Goal: Task Accomplishment & Management: Use online tool/utility

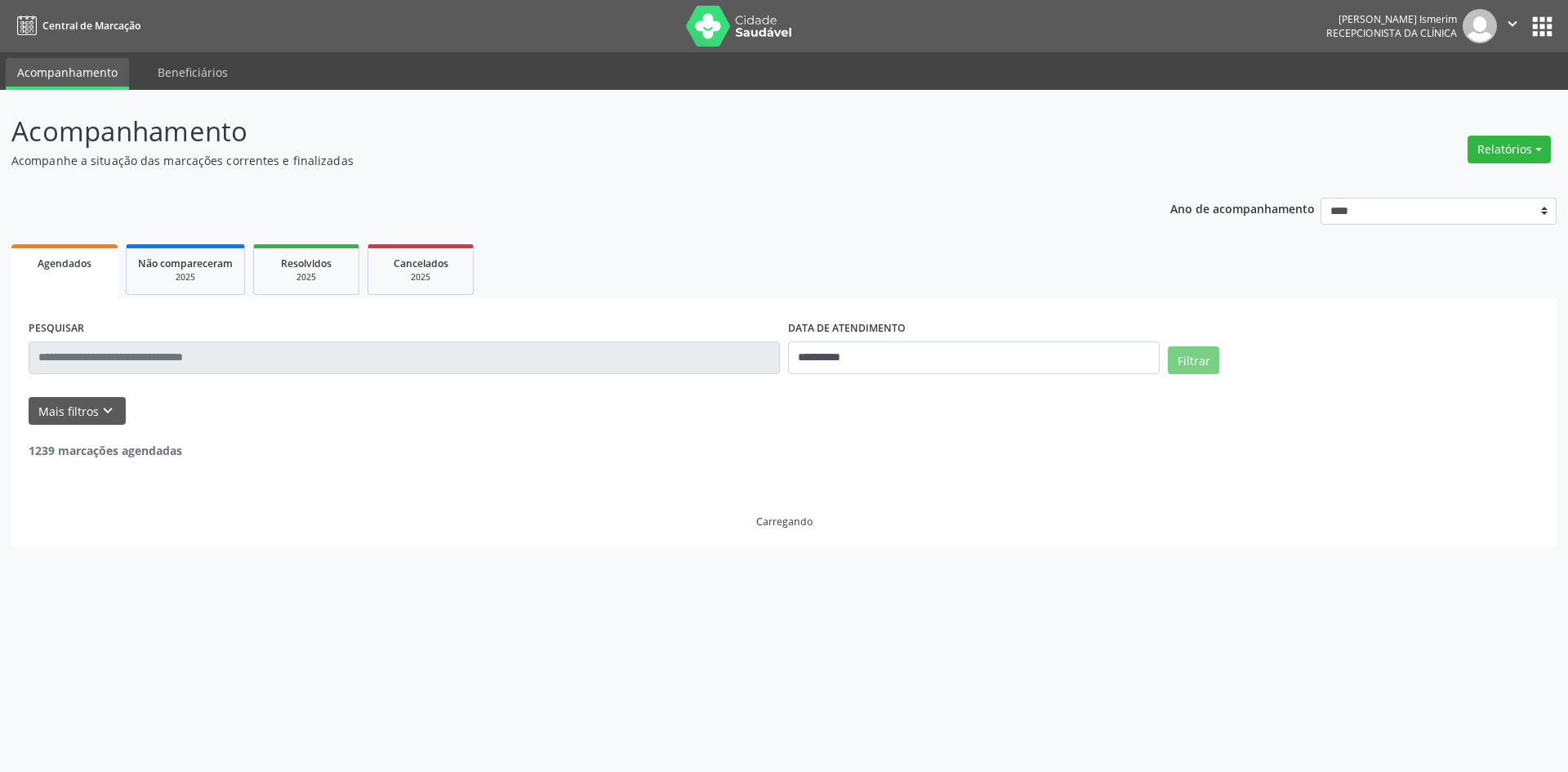
click at [1510, 154] on button "Relatórios" at bounding box center [1510, 149] width 84 height 28
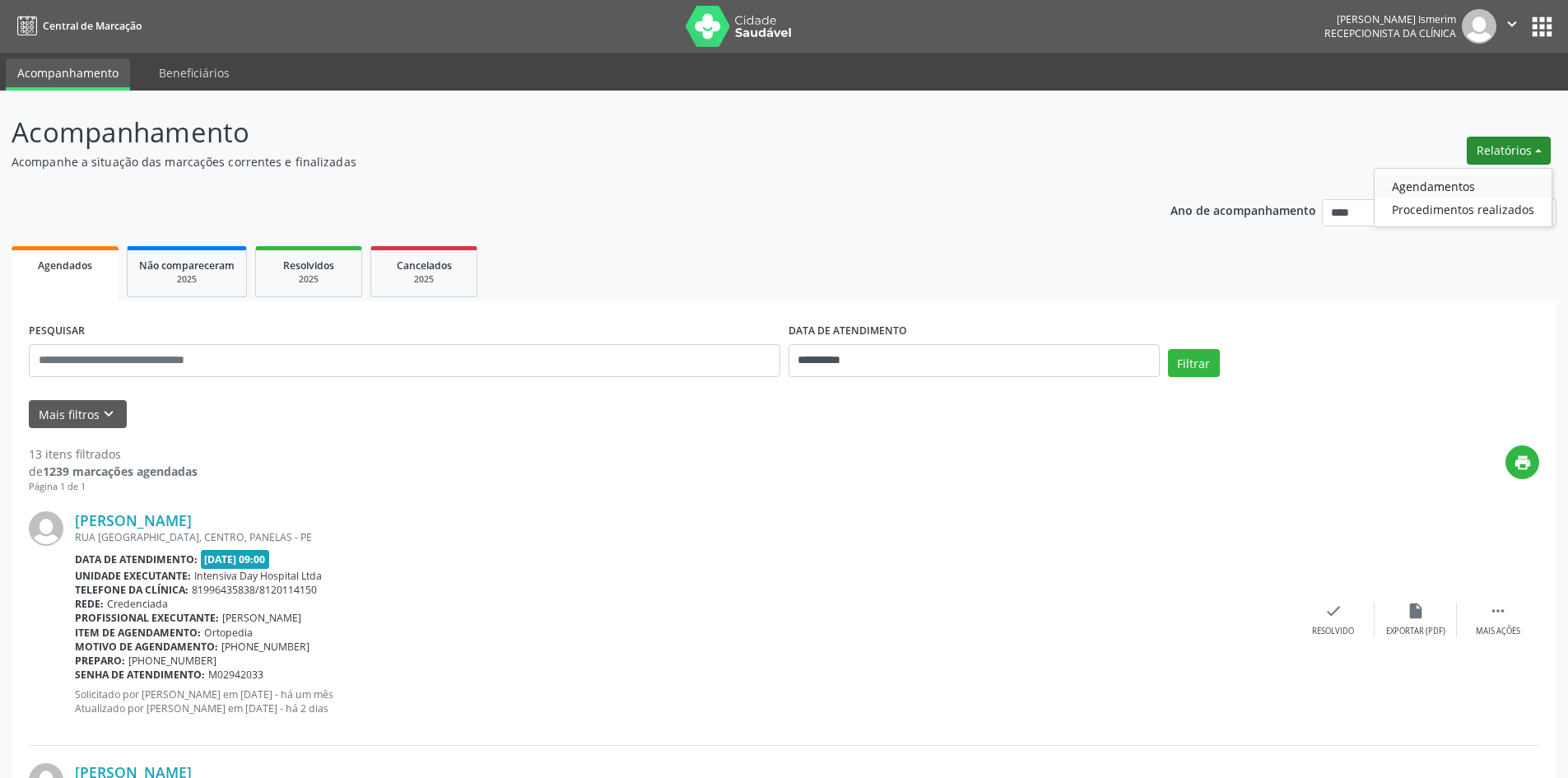
click at [1435, 192] on link "Agendamentos" at bounding box center [1463, 185] width 177 height 23
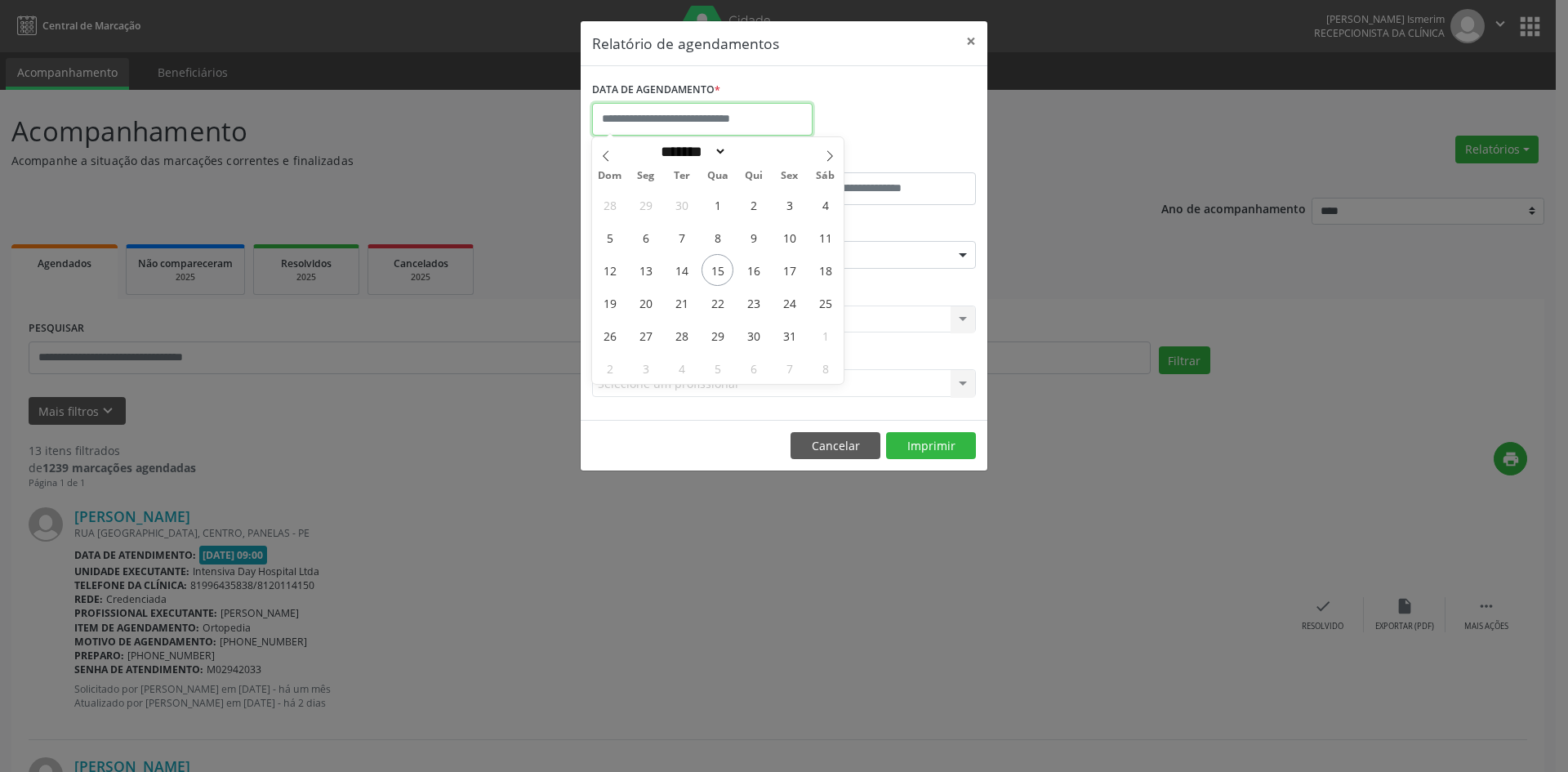
click at [770, 114] on input "text" at bounding box center [702, 119] width 221 height 33
click at [756, 271] on span "16" at bounding box center [753, 269] width 32 height 32
type input "**********"
click at [756, 271] on span "16" at bounding box center [753, 269] width 32 height 32
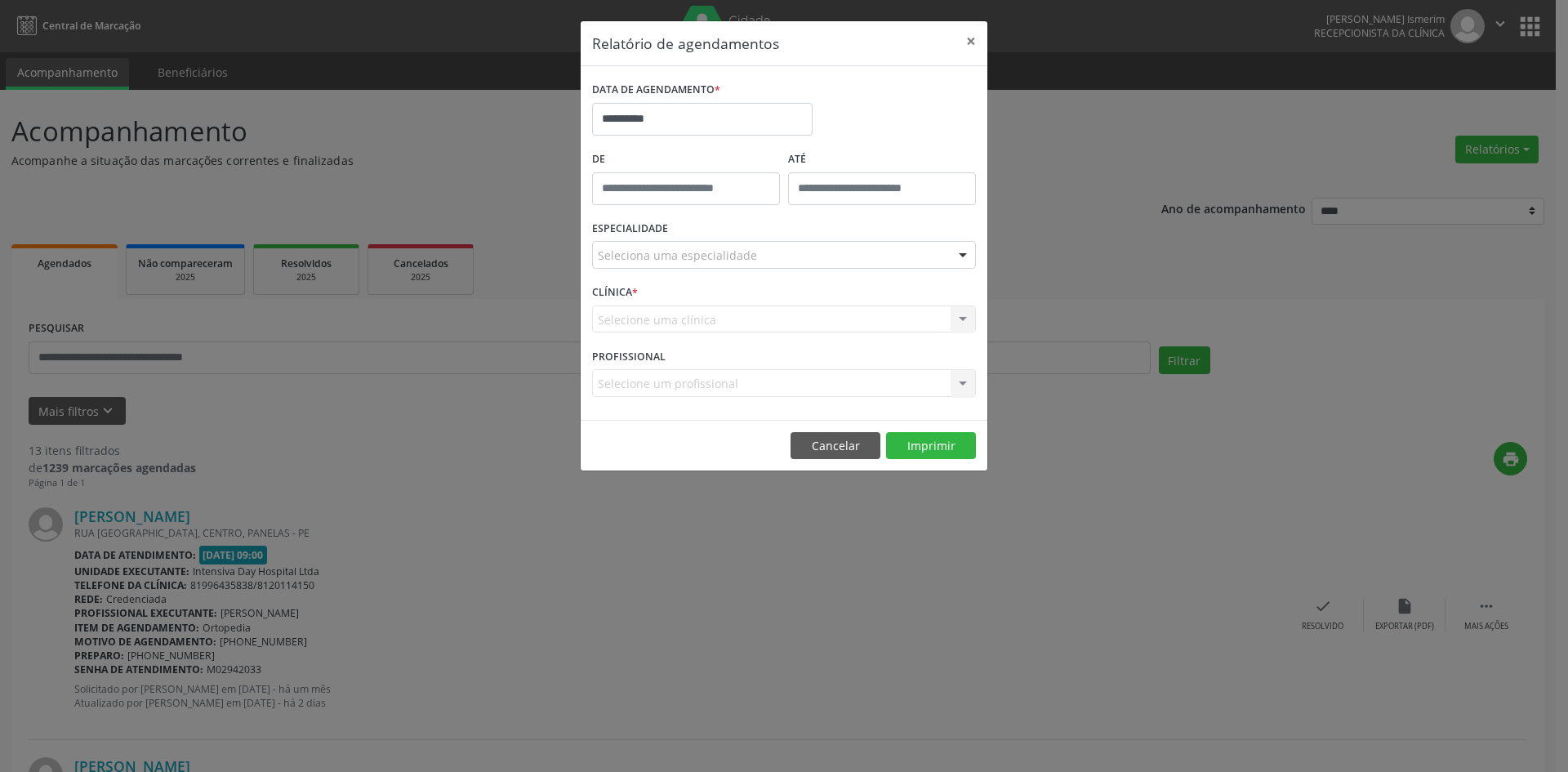
click at [945, 249] on div "Seleciona uma especialidade" at bounding box center [784, 255] width 384 height 28
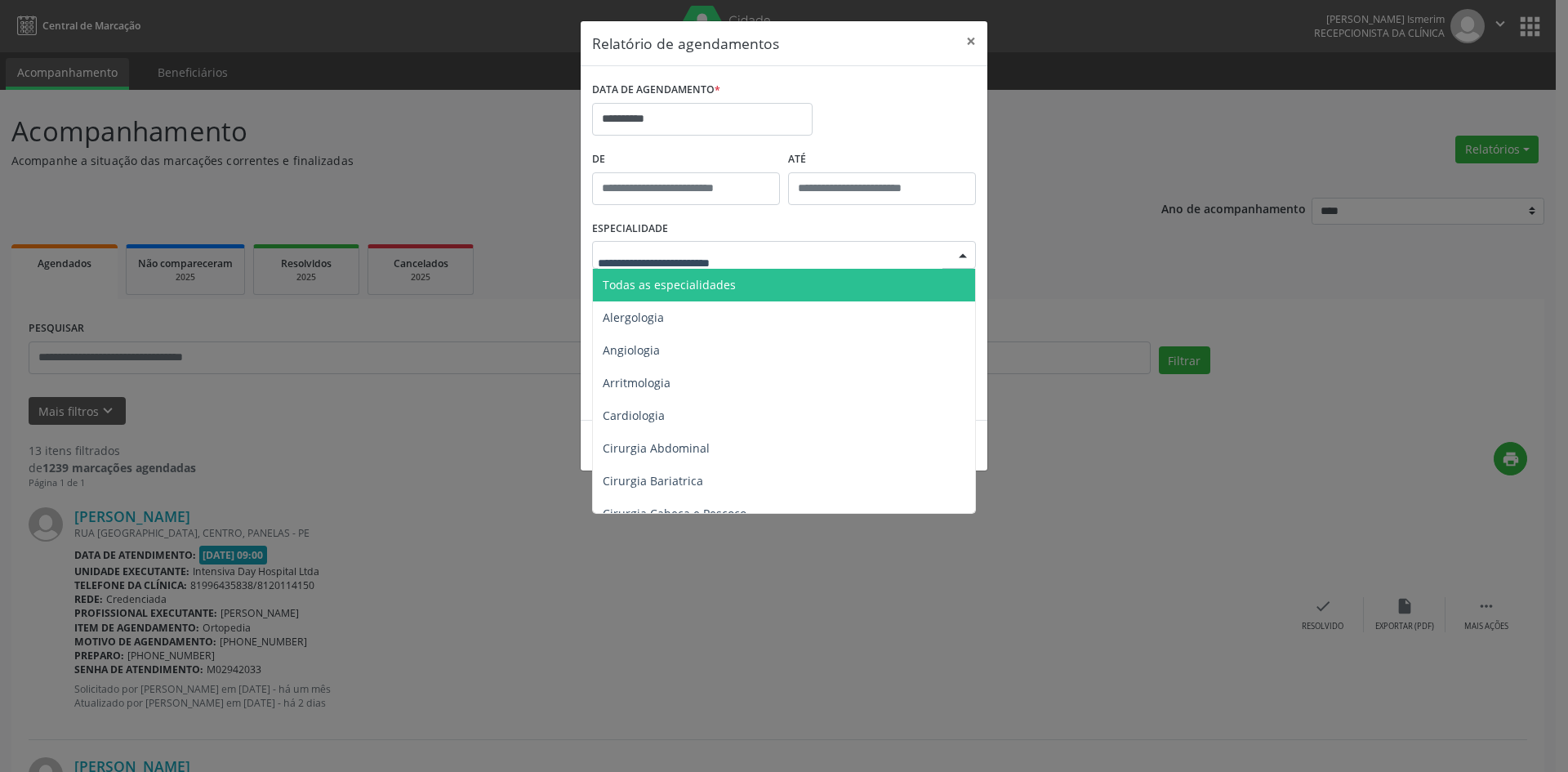
click at [636, 285] on span "Todas as especialidades" at bounding box center [669, 285] width 133 height 15
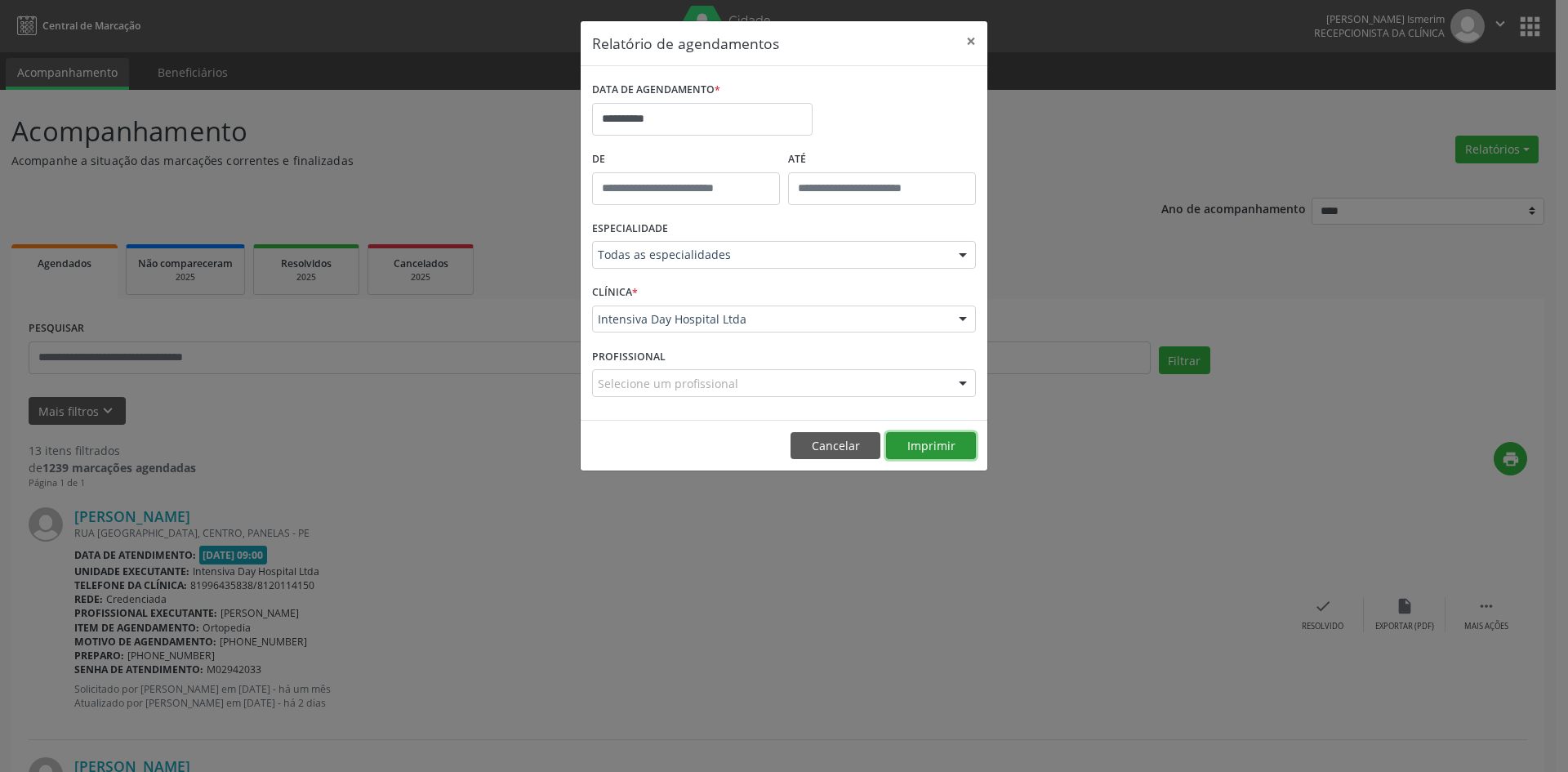
click at [938, 451] on button "Imprimir" at bounding box center [931, 446] width 90 height 28
click at [825, 449] on button "Cancelar" at bounding box center [835, 446] width 90 height 28
